Goal: Task Accomplishment & Management: Use online tool/utility

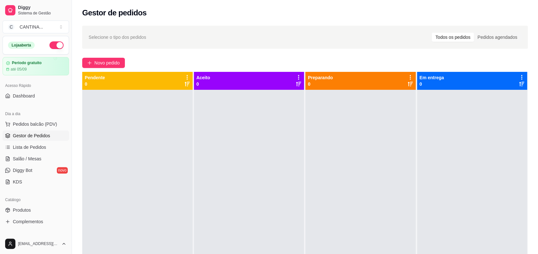
click at [296, 160] on div at bounding box center [249, 217] width 110 height 254
click at [91, 59] on button "Novo pedido" at bounding box center [103, 63] width 43 height 10
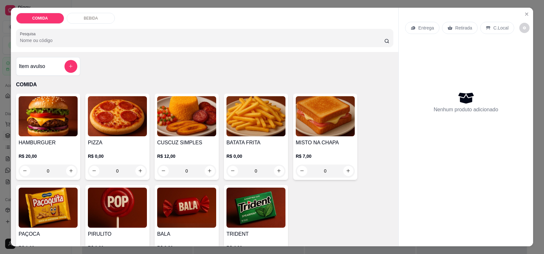
click at [105, 140] on h4 "PIZZA" at bounding box center [117, 143] width 59 height 8
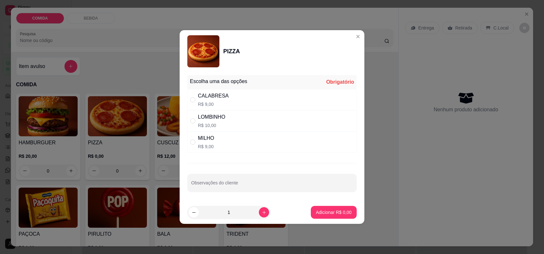
drag, startPoint x: 226, startPoint y: 97, endPoint x: 225, endPoint y: 102, distance: 5.2
click at [225, 100] on div "CALABRESA R$ 9,00" at bounding box center [271, 99] width 169 height 21
radio input "true"
click at [326, 209] on button "Adicionar R$ 9,00" at bounding box center [334, 212] width 46 height 13
type input "1"
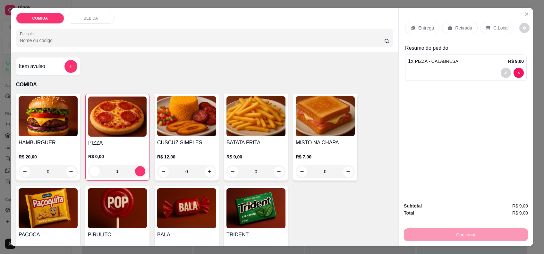
click at [494, 27] on p "C.Local" at bounding box center [501, 28] width 15 height 6
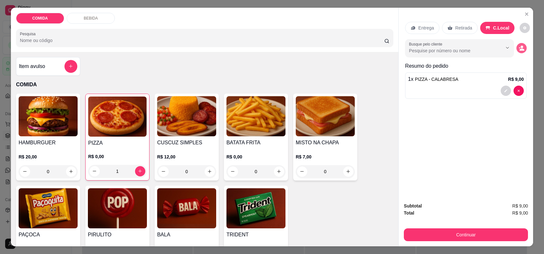
click at [519, 48] on icon "decrease-product-quantity" at bounding box center [520, 48] width 2 height 2
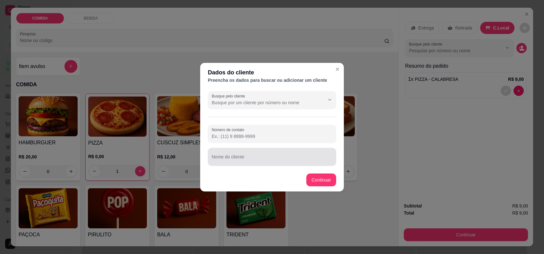
click at [246, 152] on div at bounding box center [272, 157] width 121 height 13
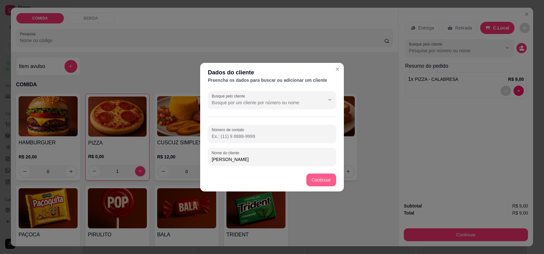
type input "[PERSON_NAME]"
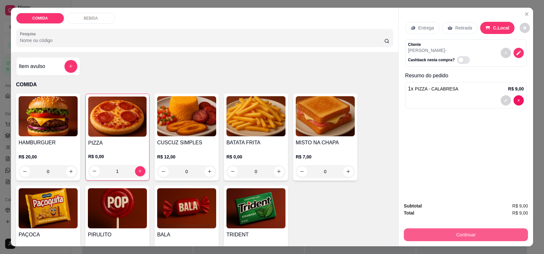
click at [511, 234] on button "Continuar" at bounding box center [466, 235] width 124 height 13
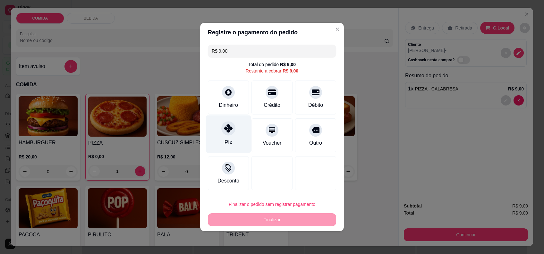
click at [240, 129] on div "Pix" at bounding box center [228, 135] width 45 height 38
type input "R$ 0,00"
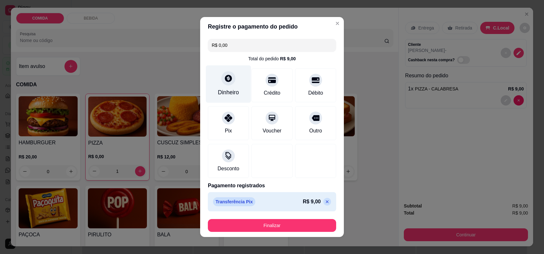
click at [235, 81] on div "Dinheiro" at bounding box center [228, 84] width 45 height 38
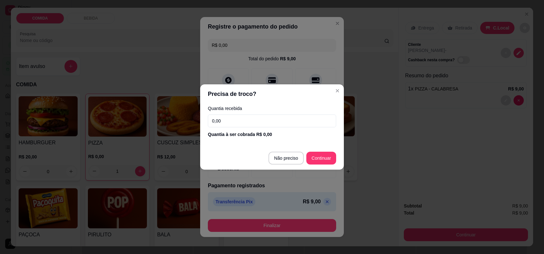
click at [269, 121] on input "0,00" at bounding box center [272, 121] width 128 height 13
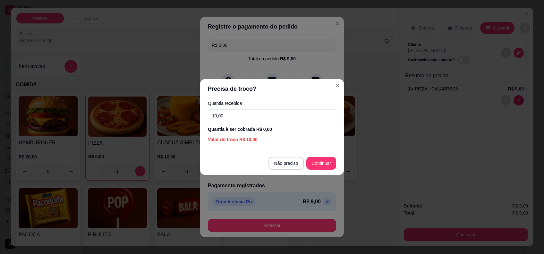
click at [230, 118] on input "10,00" at bounding box center [272, 115] width 128 height 13
type input "10,00"
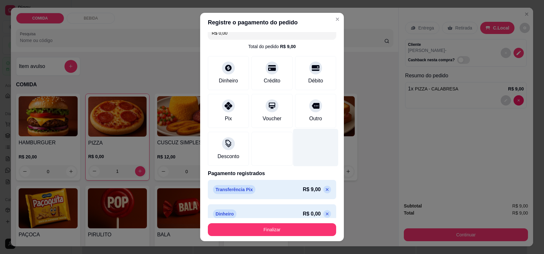
scroll to position [15, 0]
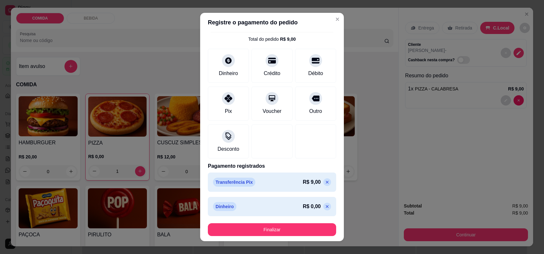
click at [326, 181] on icon at bounding box center [327, 182] width 3 height 3
type input "R$ 9,00"
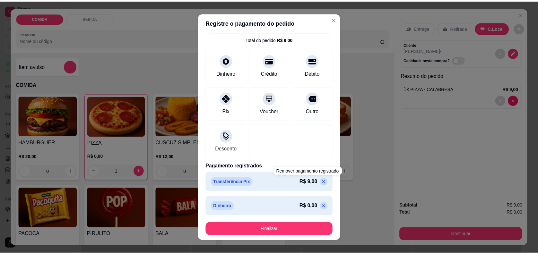
scroll to position [0, 0]
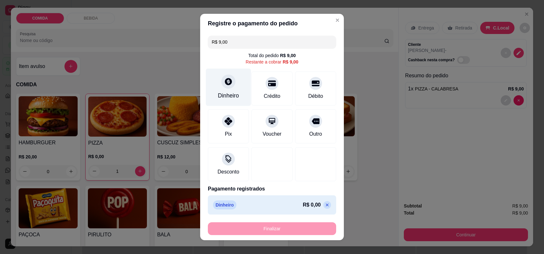
click at [219, 75] on div "Dinheiro" at bounding box center [228, 88] width 45 height 38
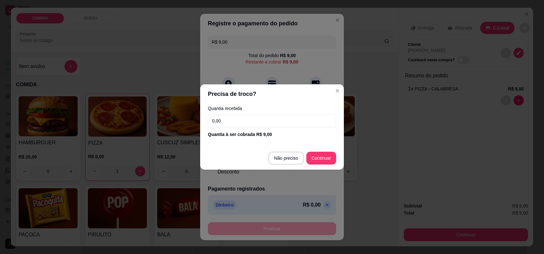
click at [253, 122] on input "0,00" at bounding box center [272, 121] width 128 height 13
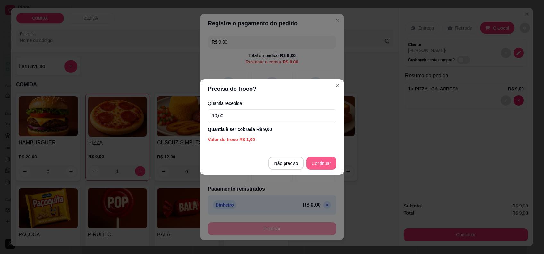
type input "10,00"
type input "R$ 0,00"
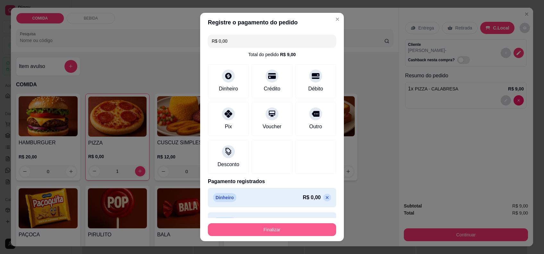
click at [274, 226] on button "Finalizar" at bounding box center [272, 229] width 128 height 13
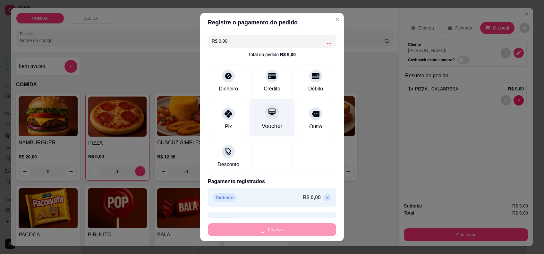
type input "0"
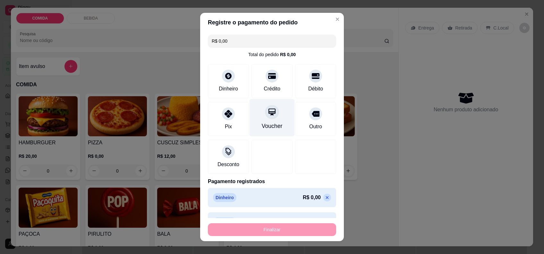
type input "-R$ 9,00"
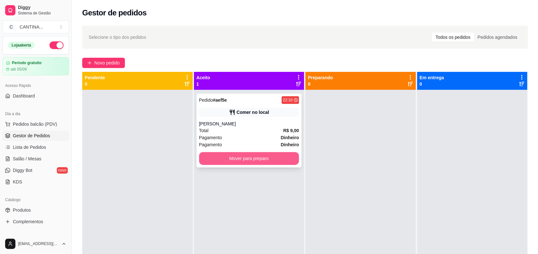
click at [282, 163] on button "Mover para preparo" at bounding box center [249, 158] width 100 height 13
